Goal: Task Accomplishment & Management: Manage account settings

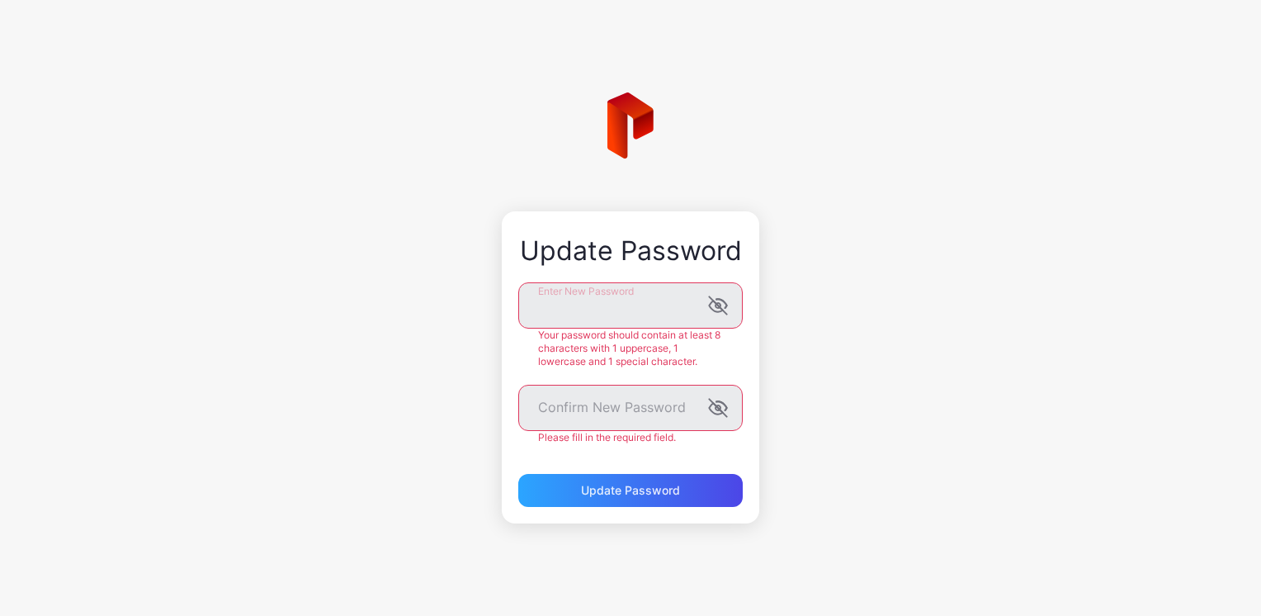
click at [818, 309] on div "Update Password Enter New Password Your password should contain at least 8 char…" at bounding box center [630, 308] width 1261 height 616
click at [947, 163] on div "Update Password Enter New Password Your password should contain at least 8 char…" at bounding box center [630, 308] width 1261 height 616
click at [492, 297] on div "パスワードの更新 新しいパスワードを入力 パスワードには、大文字 1 文字、小文字 1 文字、特殊文字 1 文字を含む 8 文字以上を含める必要があります。 …" at bounding box center [630, 308] width 1261 height 616
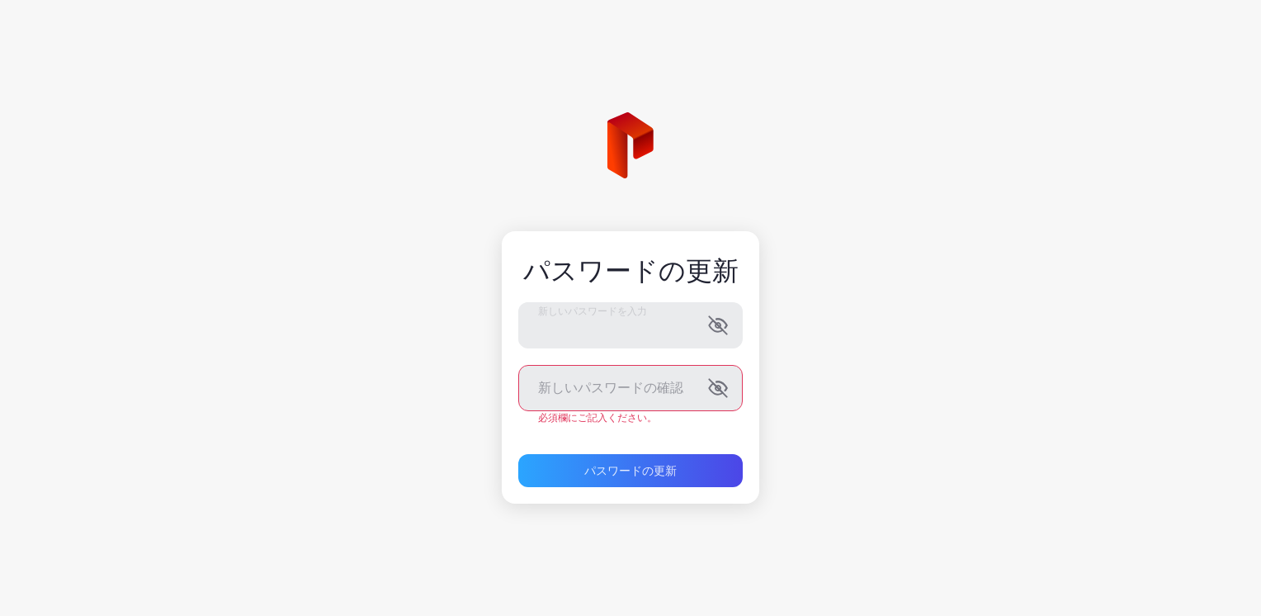
click at [979, 207] on div "パスワードの更新 新しいパスワードを入力 新しいパスワードの確認 必須欄にご記入ください。 パスワードの更新" at bounding box center [630, 308] width 1261 height 616
click at [895, 324] on div "パスワードの更新 新しいパスワードを入力 新しいパスワードの確認 必須欄にご記入ください。 パスワードの更新" at bounding box center [630, 308] width 1261 height 616
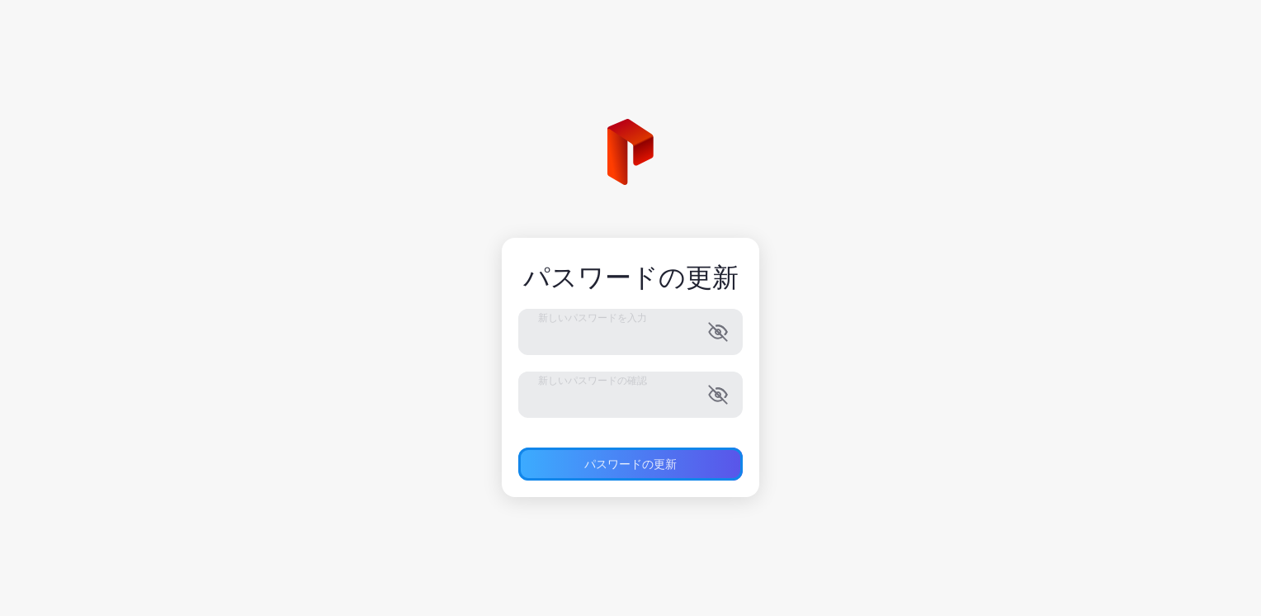
click at [645, 474] on div "パスワードの更新" at bounding box center [630, 463] width 225 height 33
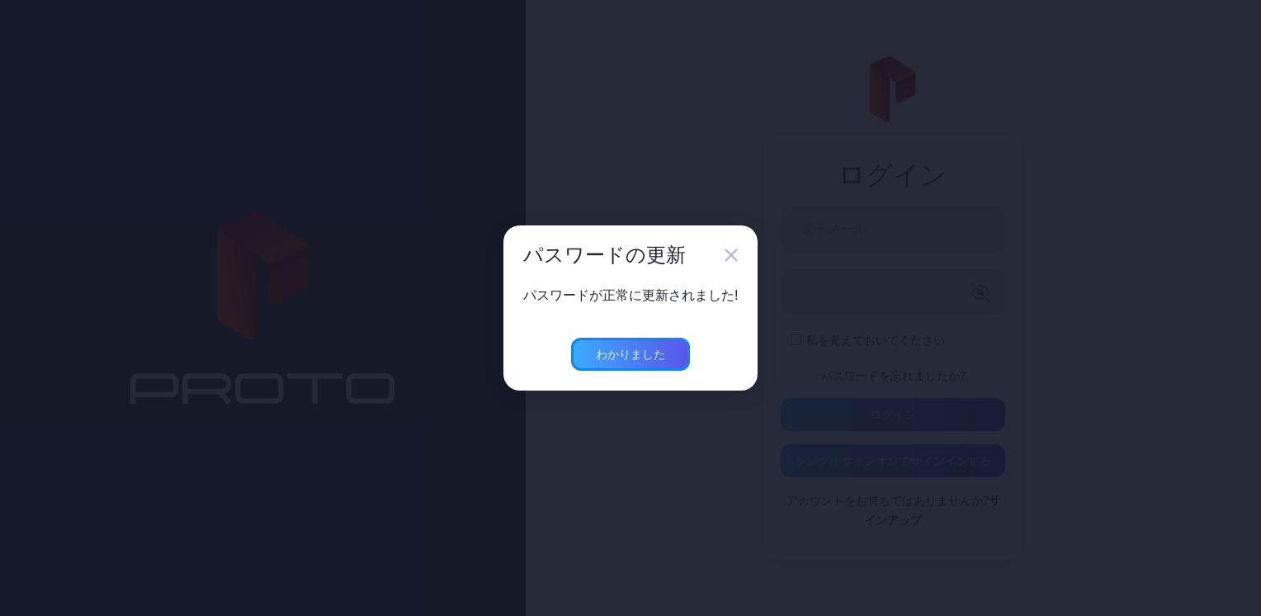
click at [634, 366] on div "わかりました" at bounding box center [630, 354] width 119 height 33
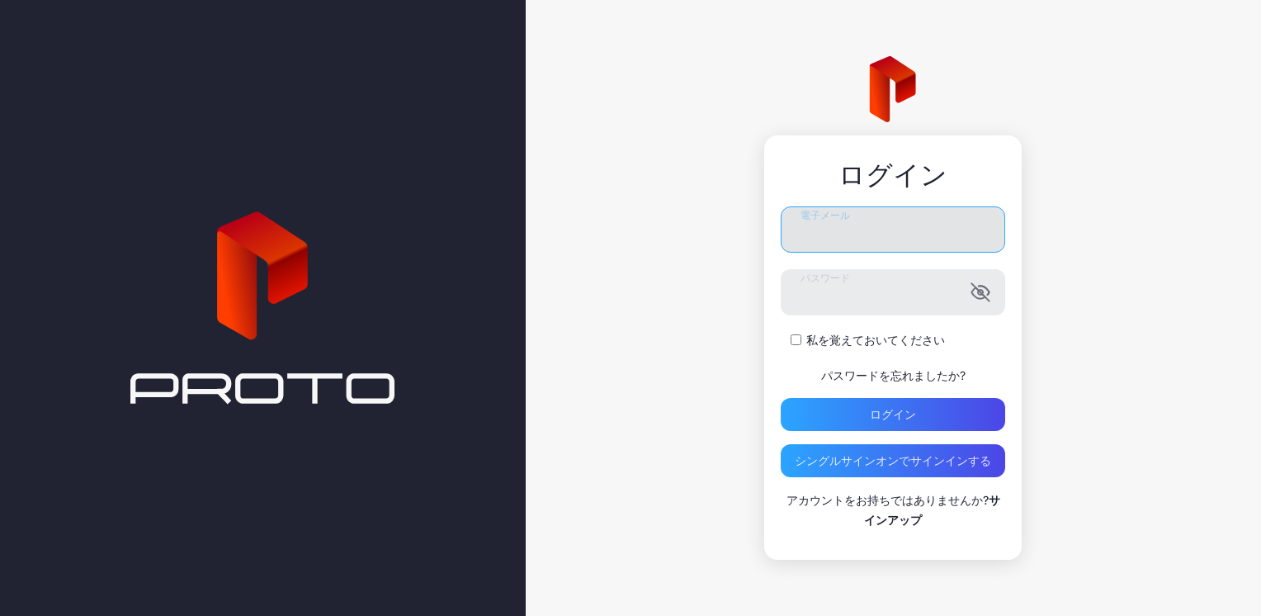
click at [855, 230] on input "電子メール" at bounding box center [893, 229] width 225 height 46
